Goal: Find specific page/section: Find specific page/section

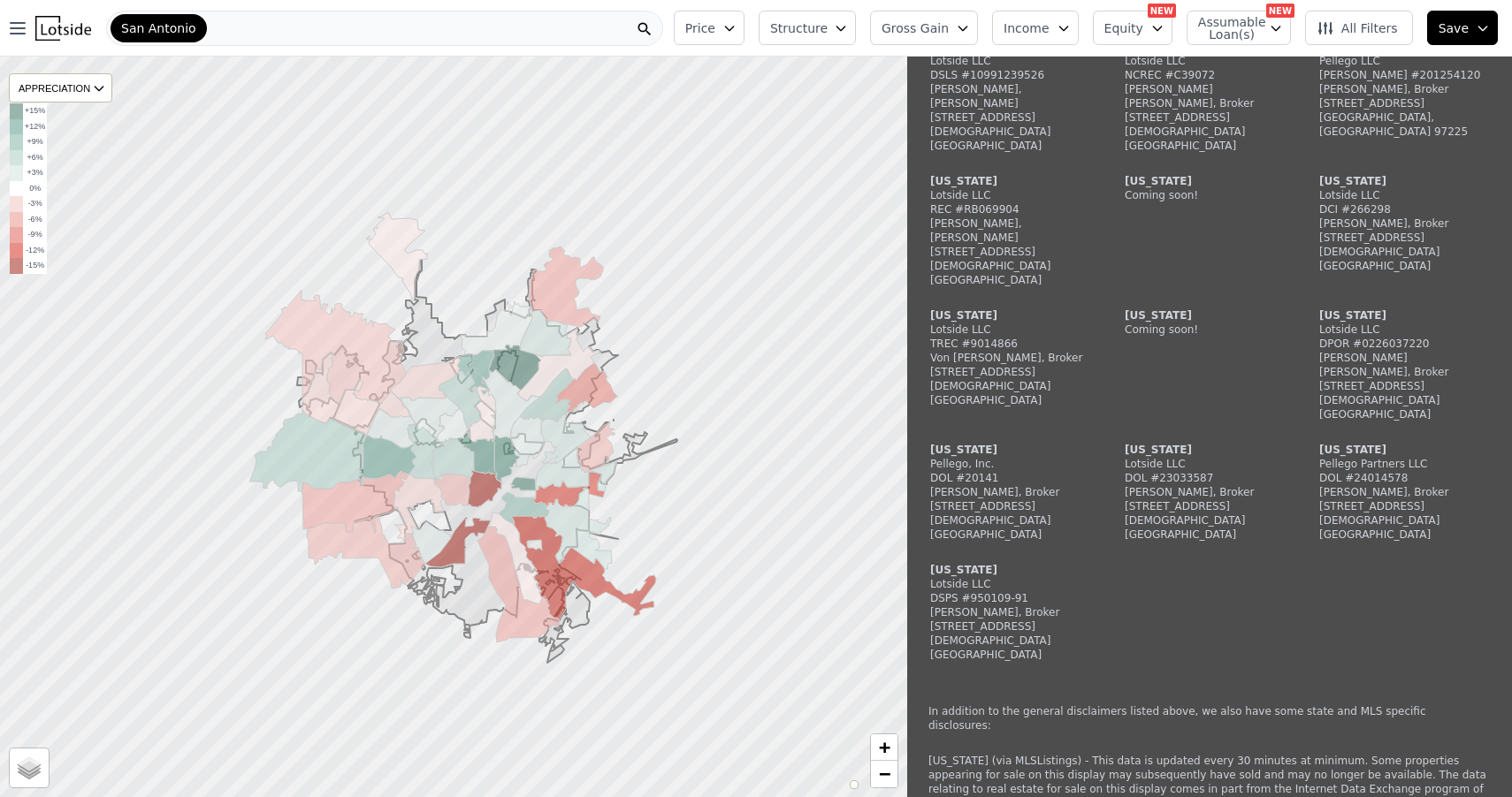
scroll to position [1625, 0]
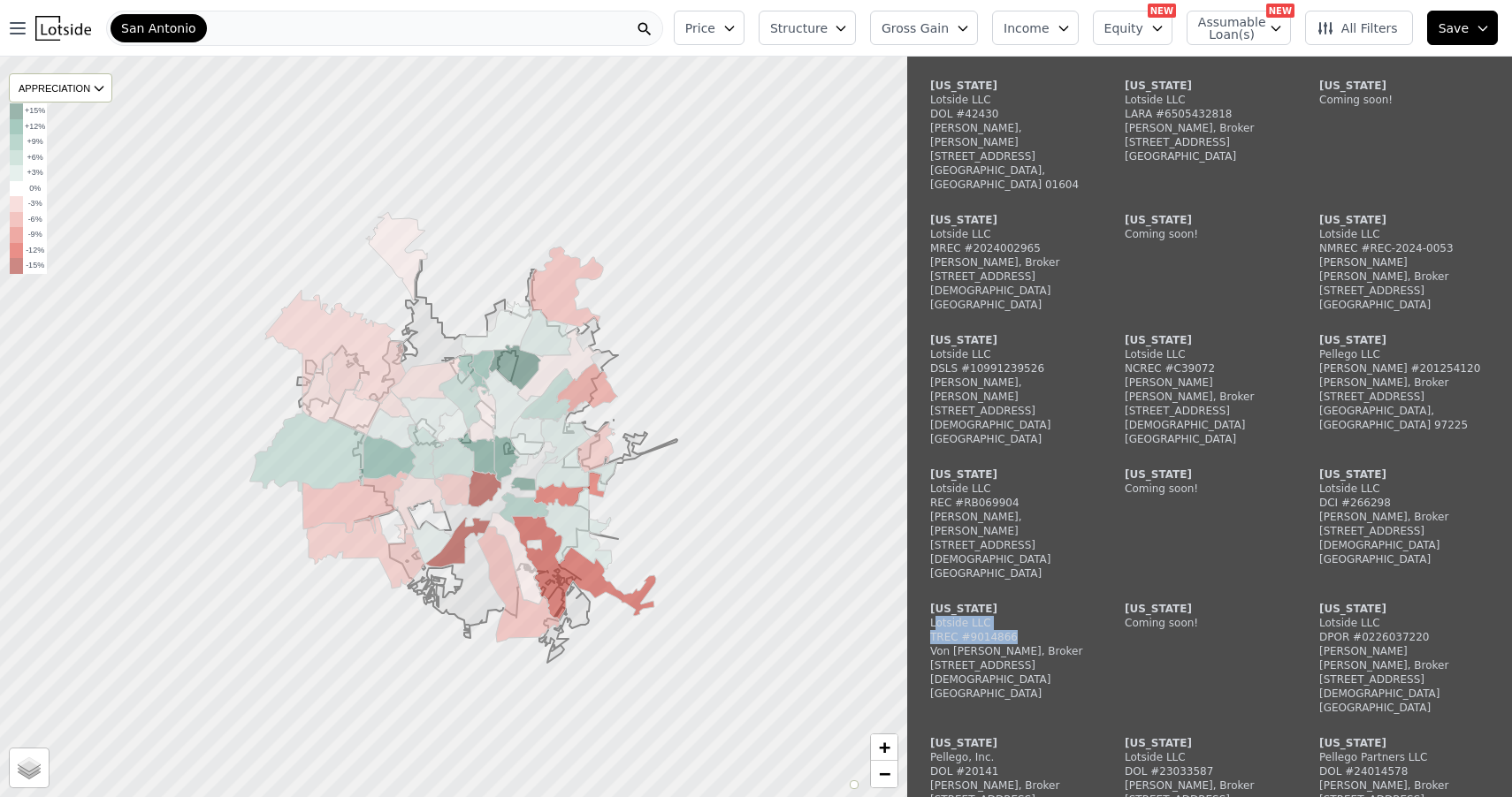
drag, startPoint x: 935, startPoint y: 450, endPoint x: 1040, endPoint y: 468, distance: 106.5
click at [1041, 602] on div "Texas Lotside LLC TREC #9014866 Von Stowe Sutten, Broker 5603 230th St SW Mount…" at bounding box center [1015, 659] width 170 height 113
click at [1017, 659] on div "[STREET_ADDRESS][DEMOGRAPHIC_DATA]" at bounding box center [1015, 673] width 170 height 28
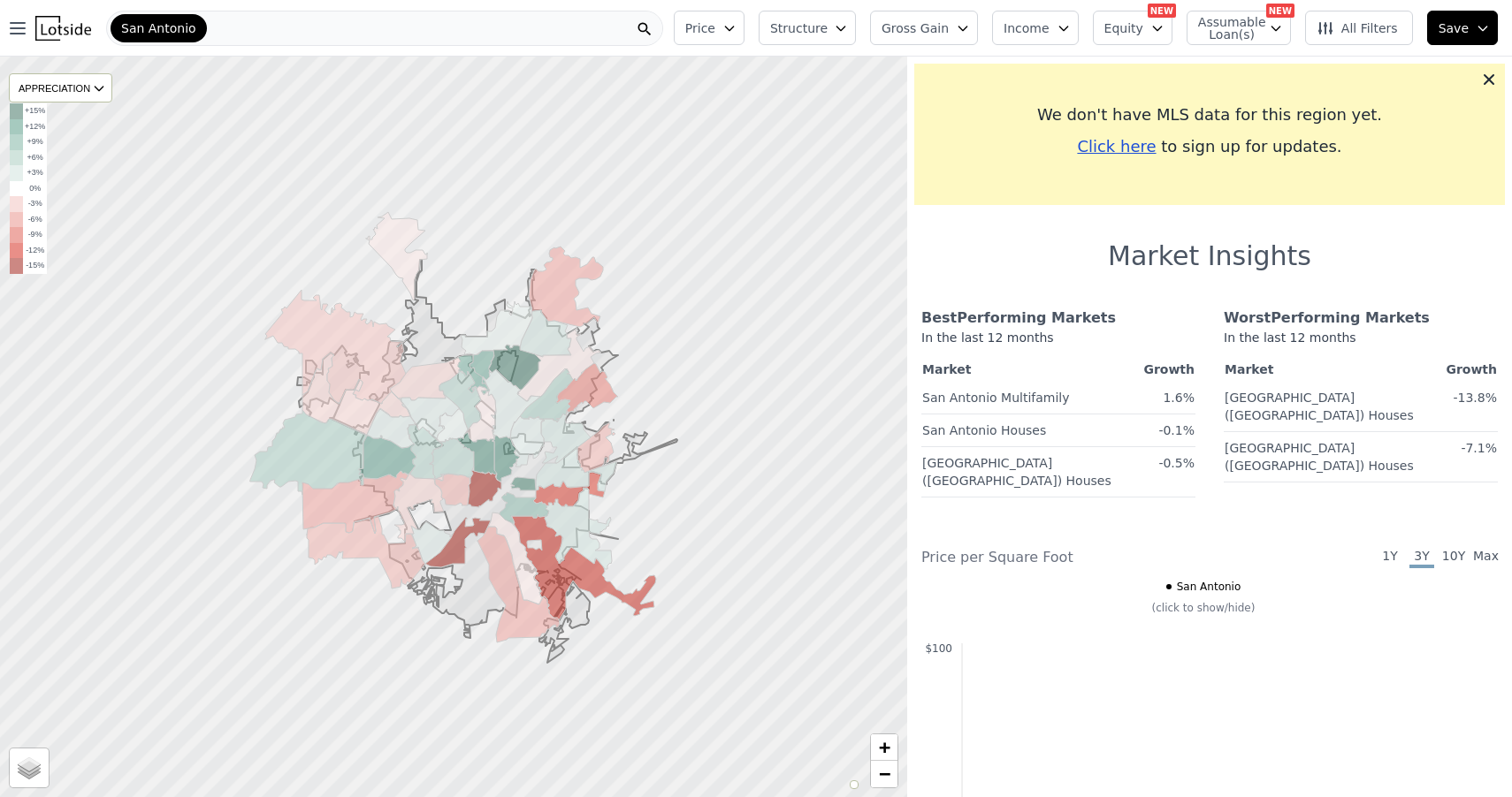
click at [313, 36] on div "San Antonio" at bounding box center [385, 28] width 558 height 35
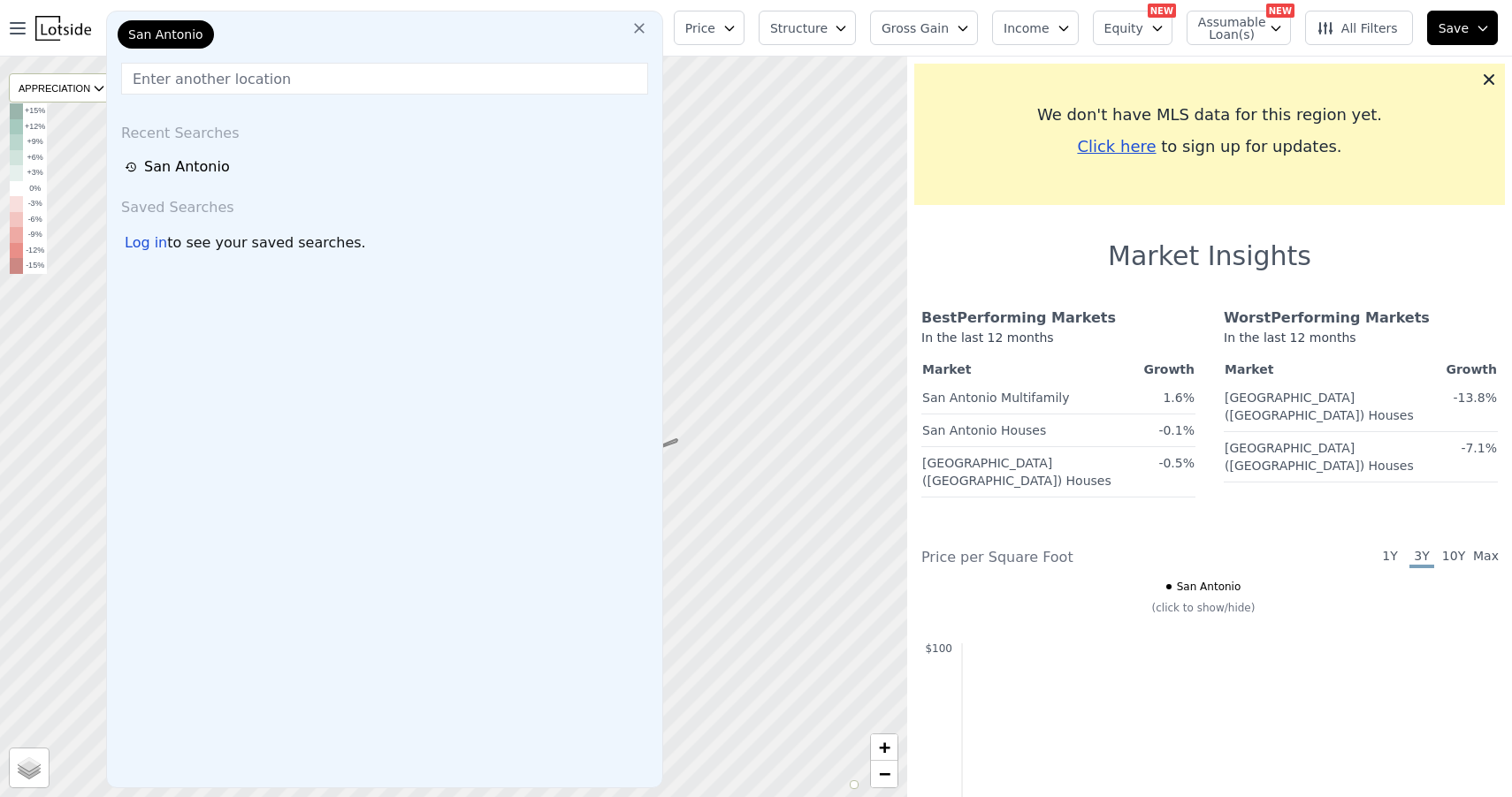
click at [648, 28] on icon at bounding box center [639, 28] width 18 height 18
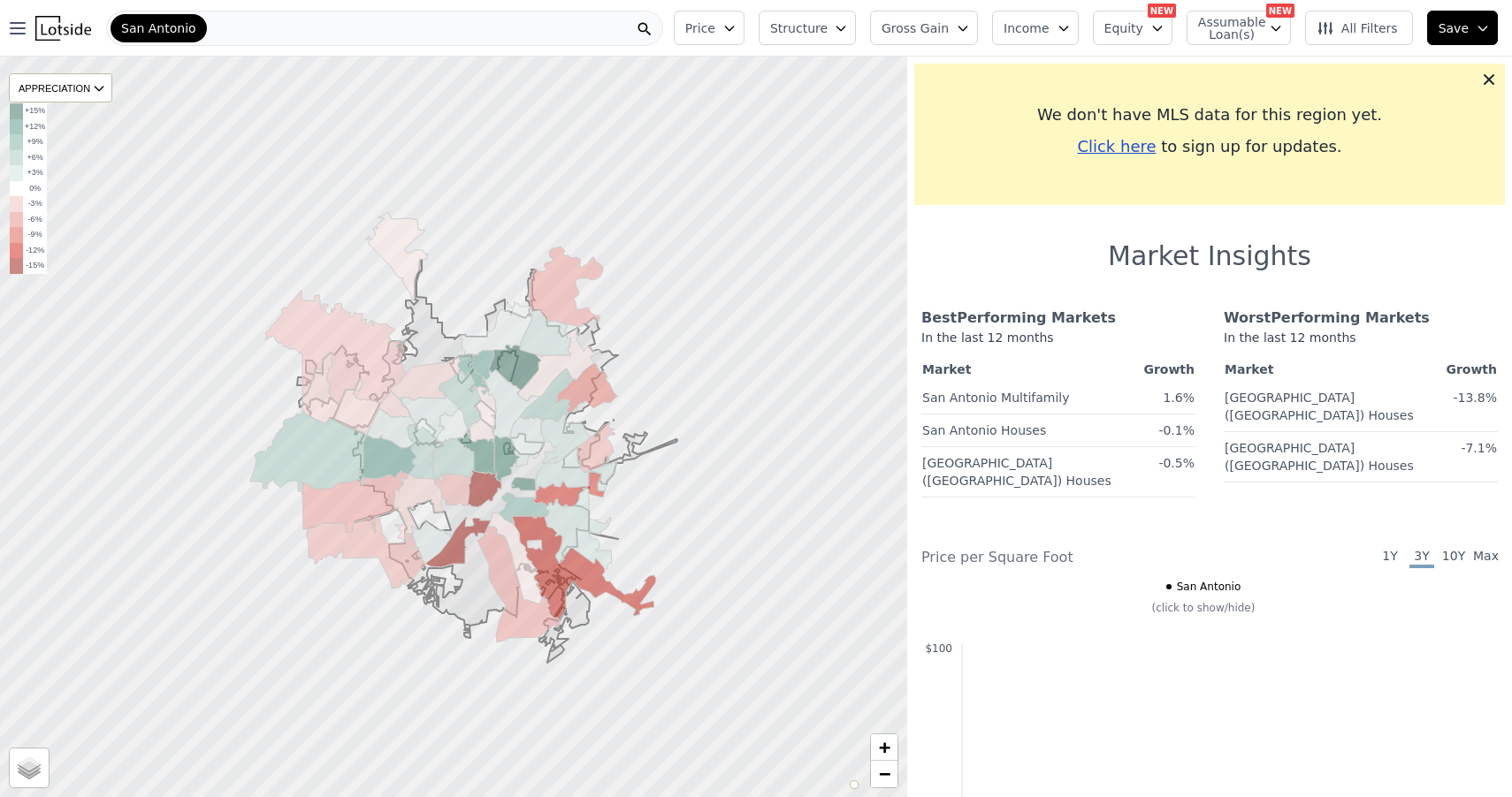
click at [622, 27] on div "San Antonio" at bounding box center [385, 28] width 558 height 35
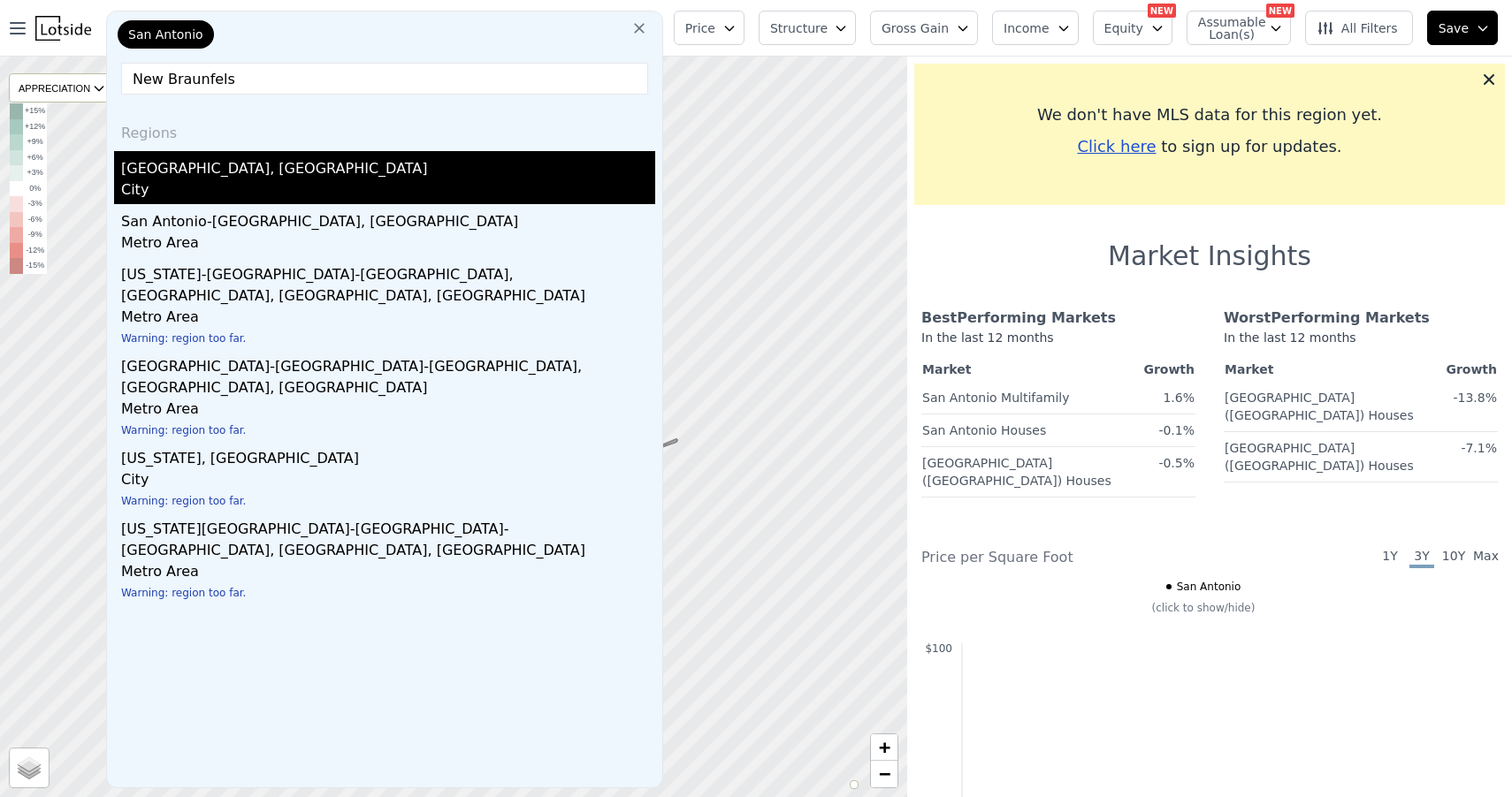
type input "New Braunfels"
click at [192, 165] on div "New Braunfels, TX" at bounding box center [388, 165] width 534 height 28
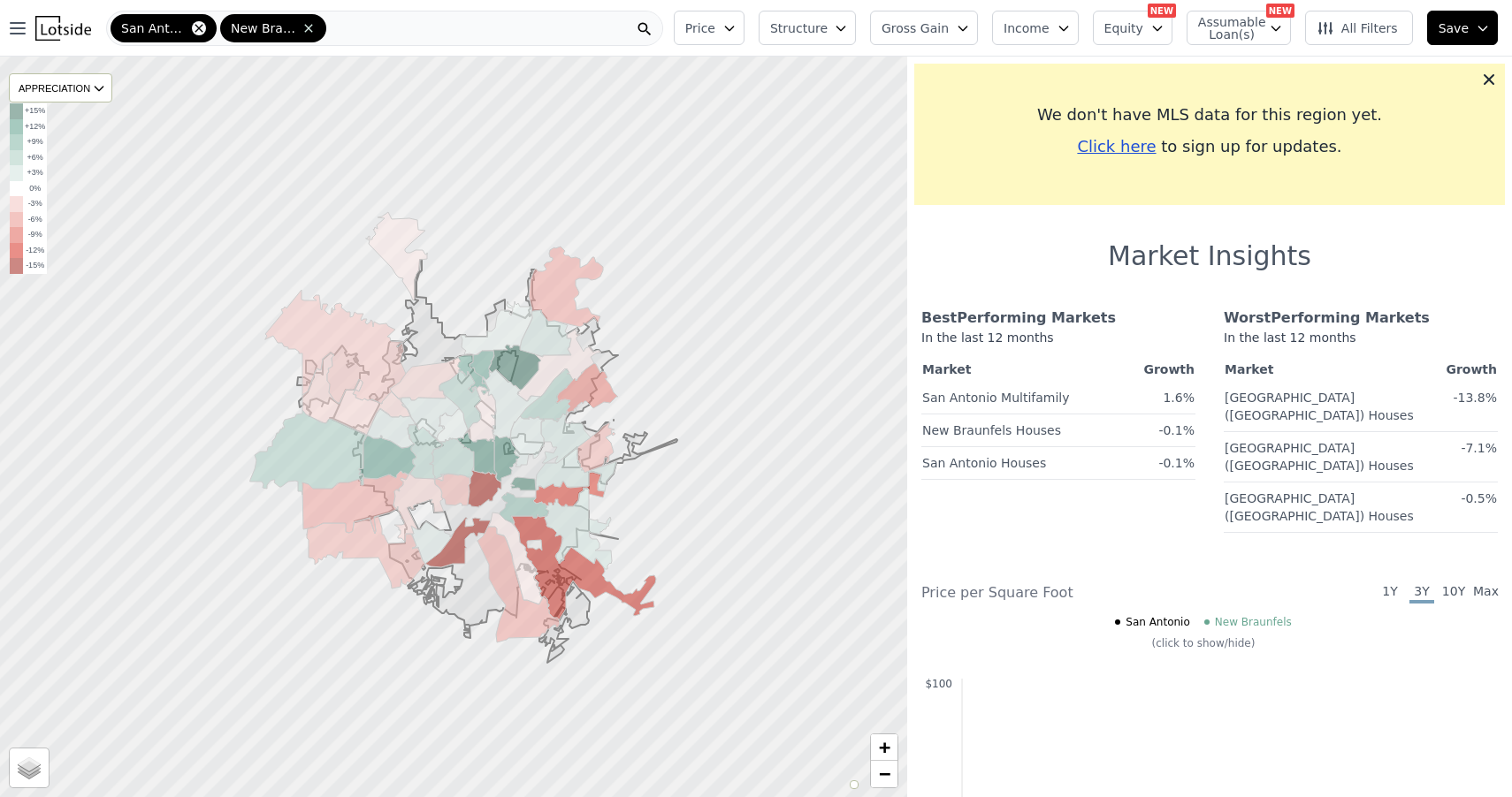
click at [199, 29] on icon at bounding box center [199, 28] width 14 height 14
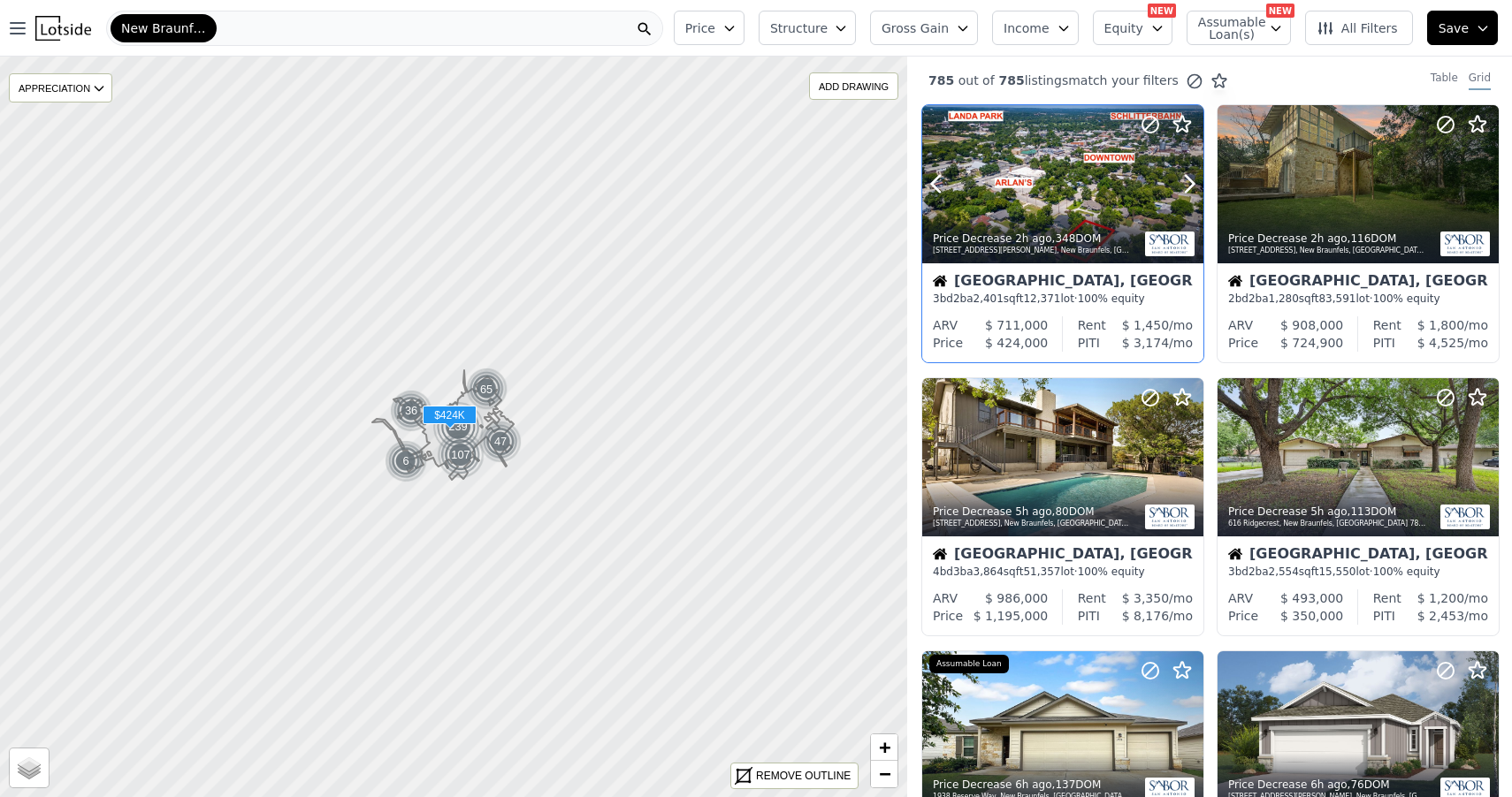
click at [1016, 177] on div at bounding box center [1063, 184] width 282 height 158
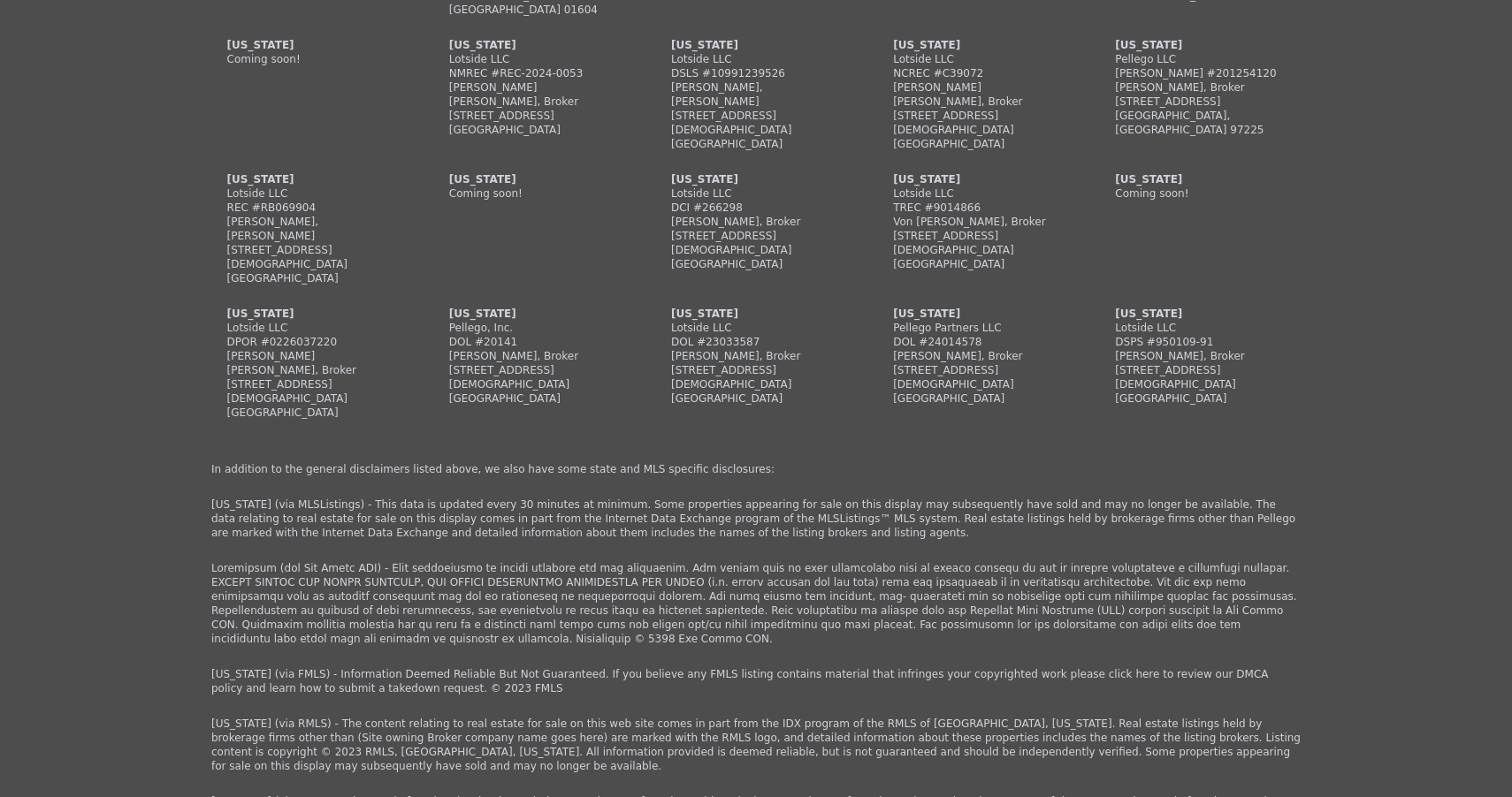
scroll to position [5049, 0]
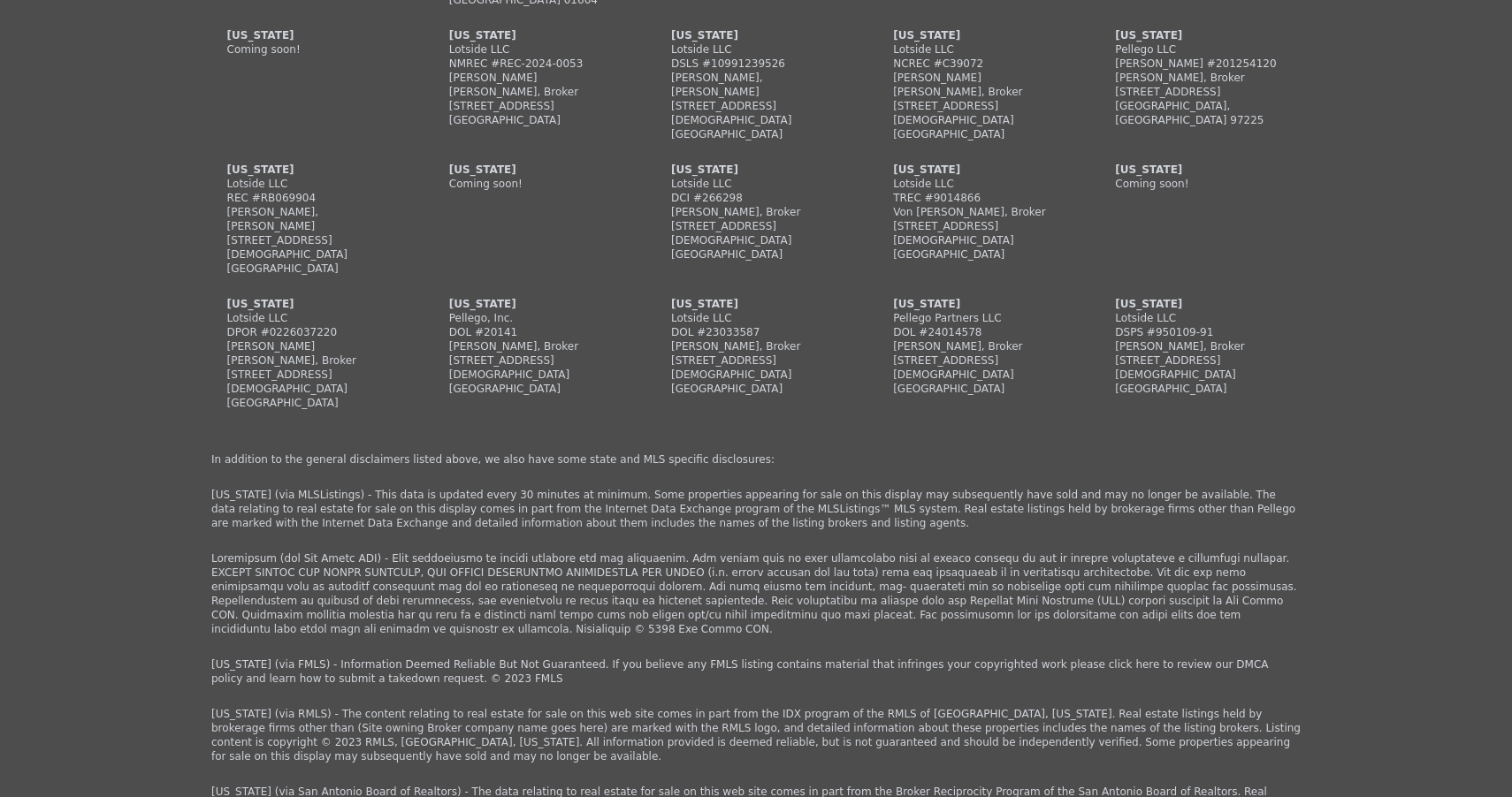
click at [890, 681] on div "DISCLAIMER: The financial estimates on this website, or otherwise from this web…" at bounding box center [756, 261] width 1104 height 1273
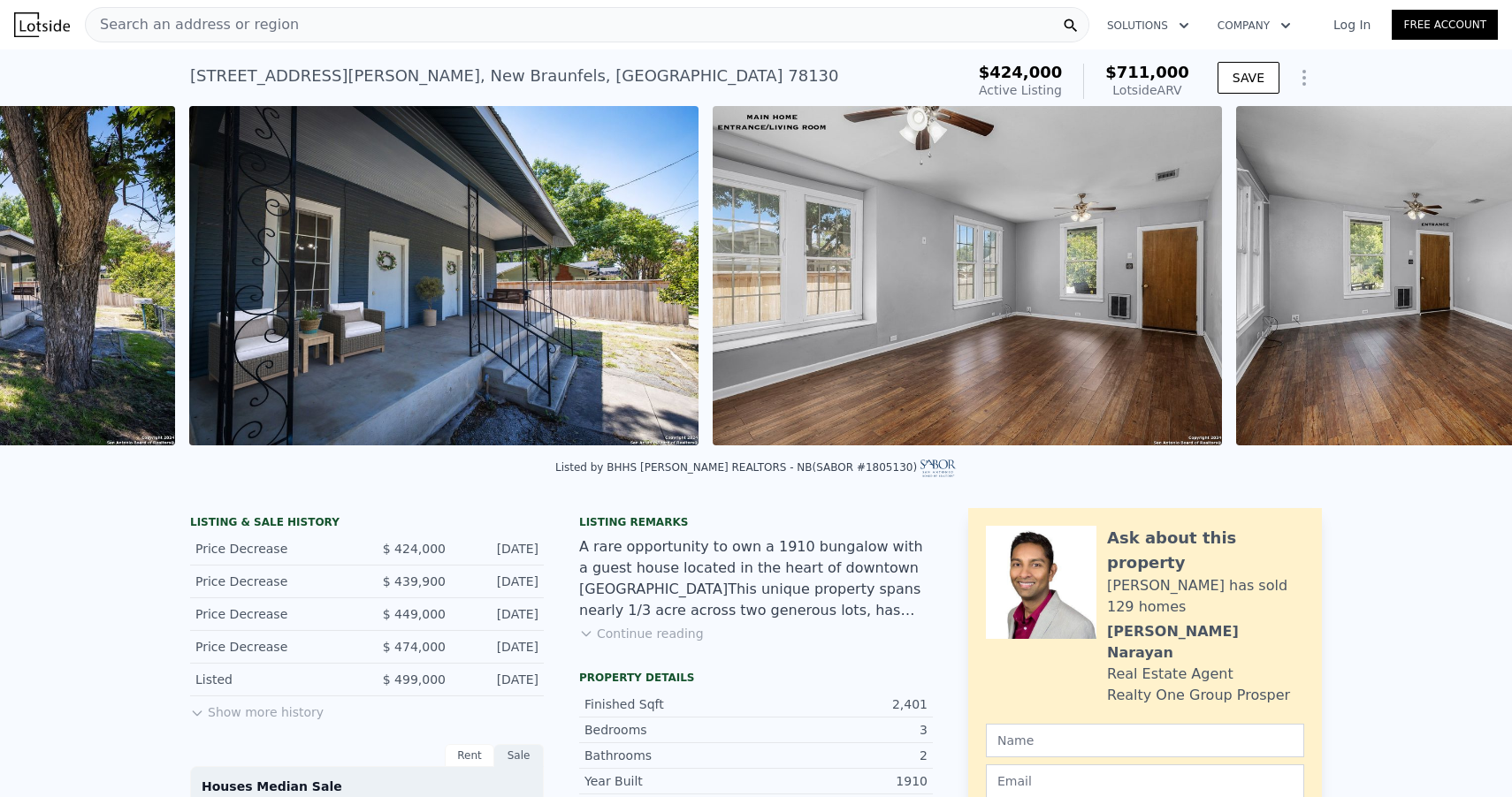
scroll to position [0, 3098]
